Goal: Find specific page/section: Find specific page/section

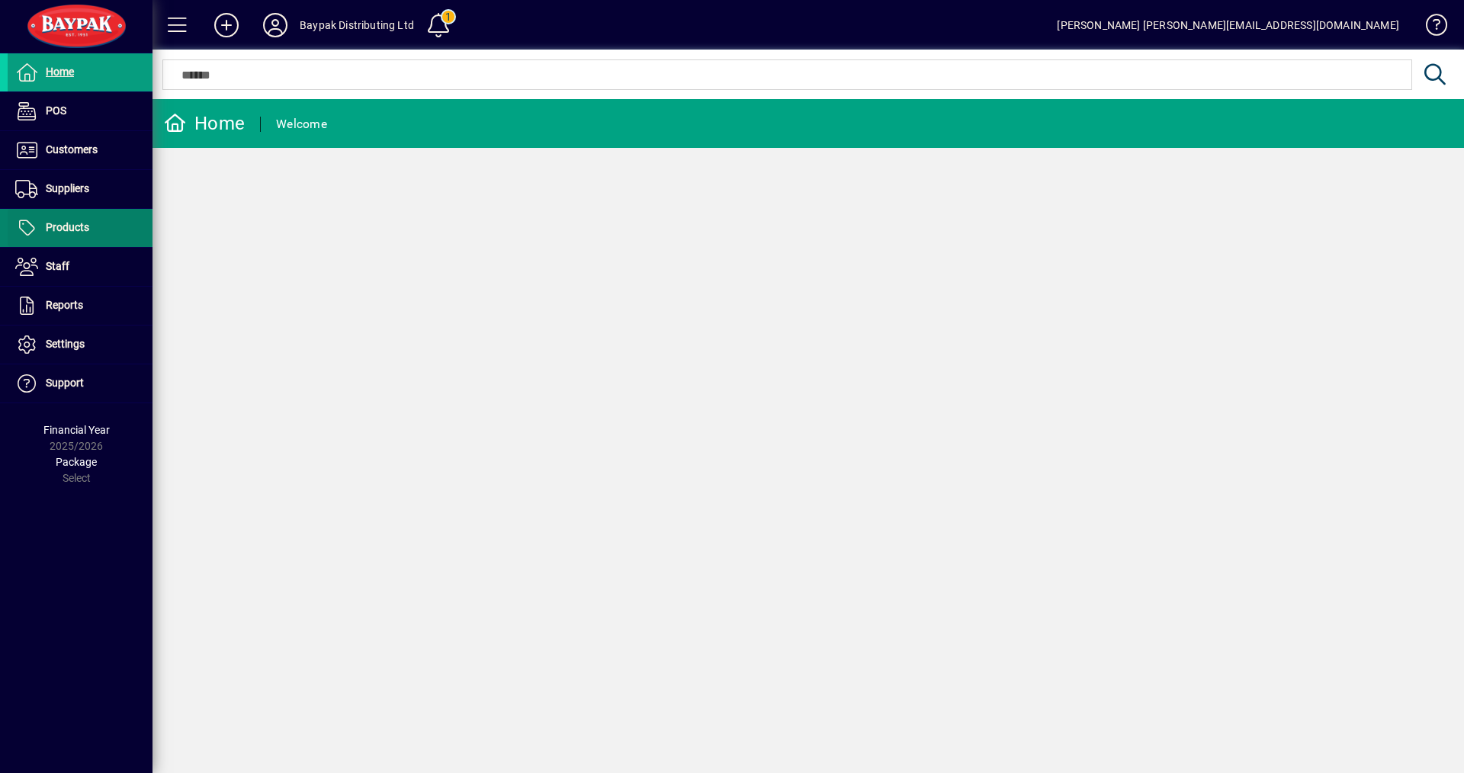
click at [86, 226] on span "Products" at bounding box center [67, 227] width 43 height 12
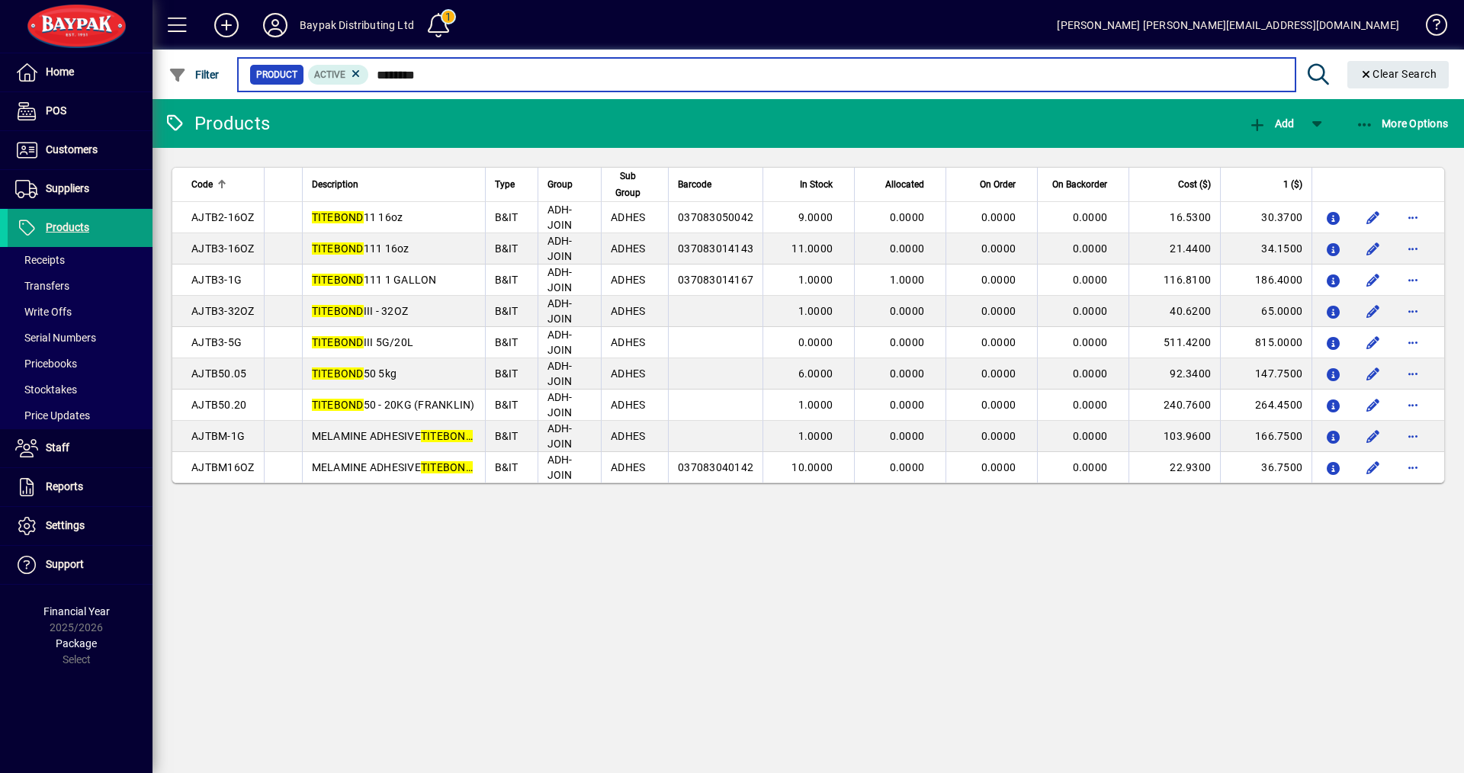
type input "********"
